Goal: Task Accomplishment & Management: Use online tool/utility

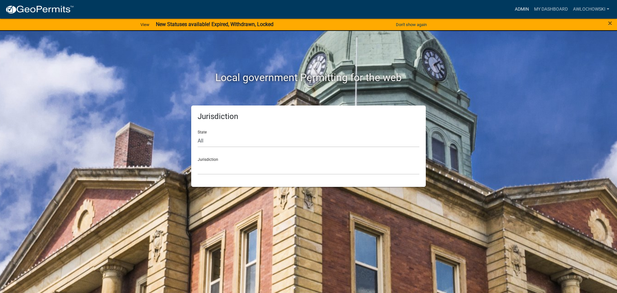
click at [519, 8] on link "Admin" at bounding box center [521, 9] width 19 height 12
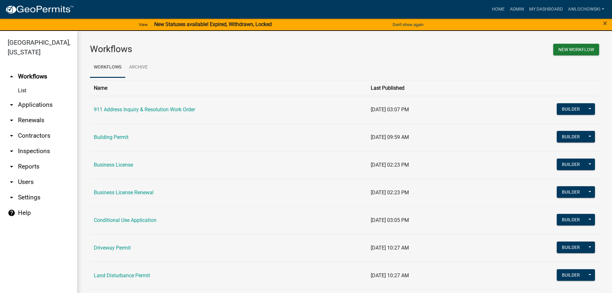
click at [43, 103] on link "arrow_drop_down Applications" at bounding box center [38, 104] width 77 height 15
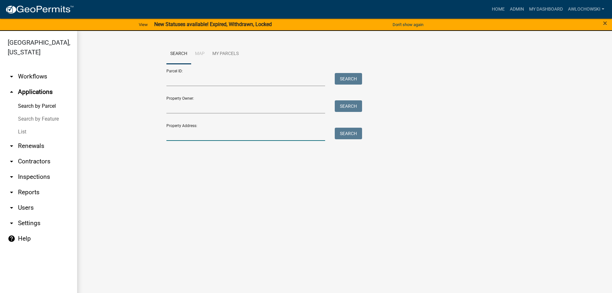
click at [172, 132] on input "Property Address:" at bounding box center [246, 134] width 159 height 13
type input "[STREET_ADDRESS][PERSON_NAME]"
click at [347, 132] on button "Search" at bounding box center [348, 134] width 27 height 12
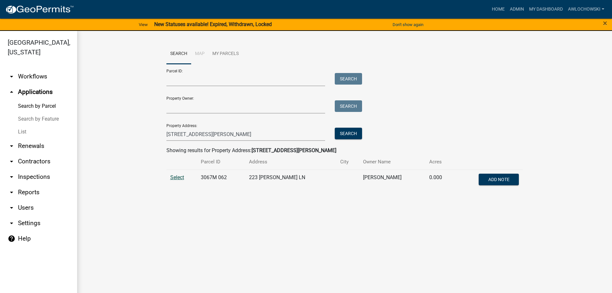
click at [176, 177] on span "Select" at bounding box center [177, 177] width 14 height 6
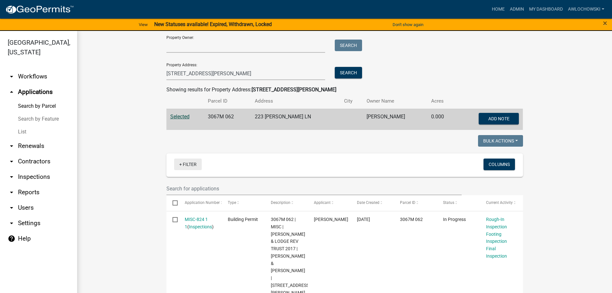
scroll to position [64, 0]
